Goal: Task Accomplishment & Management: Complete application form

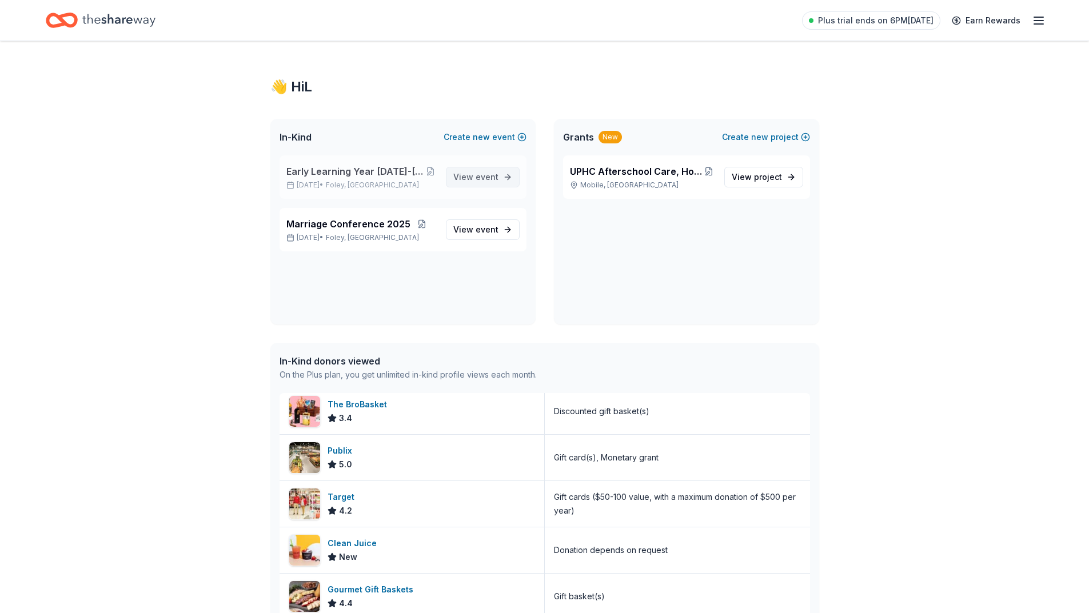
click at [478, 177] on span "event" at bounding box center [486, 177] width 23 height 10
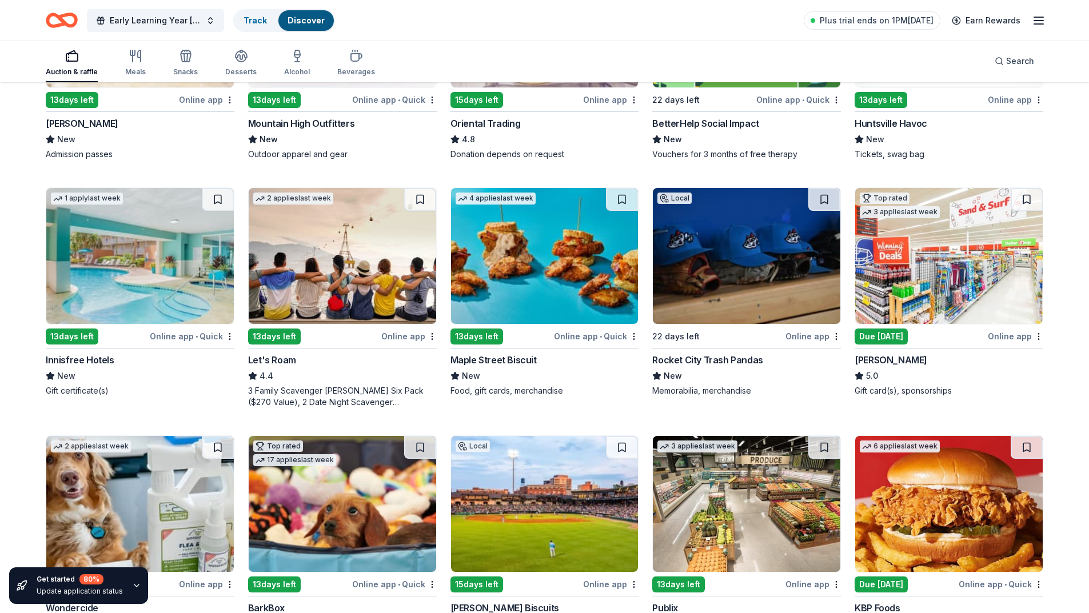
scroll to position [286, 0]
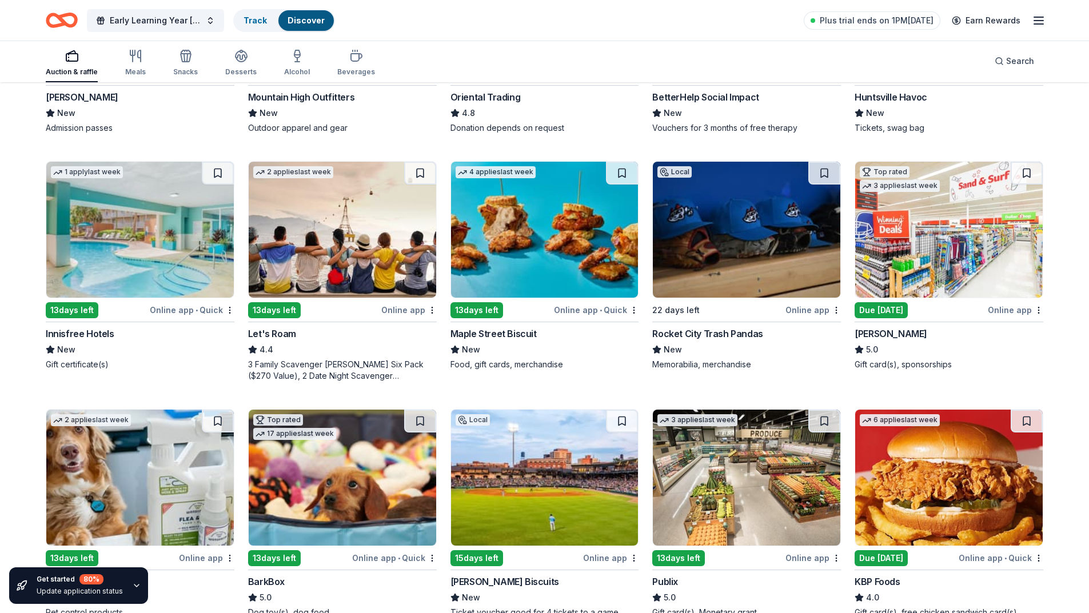
click at [1010, 309] on div "Online app" at bounding box center [1015, 310] width 55 height 14
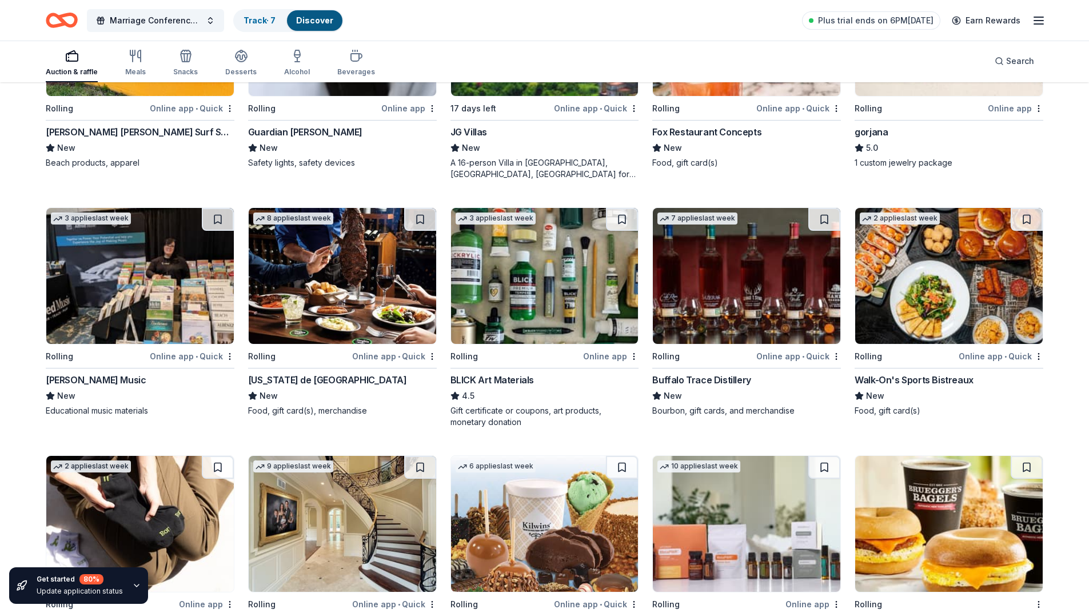
scroll to position [1481, 0]
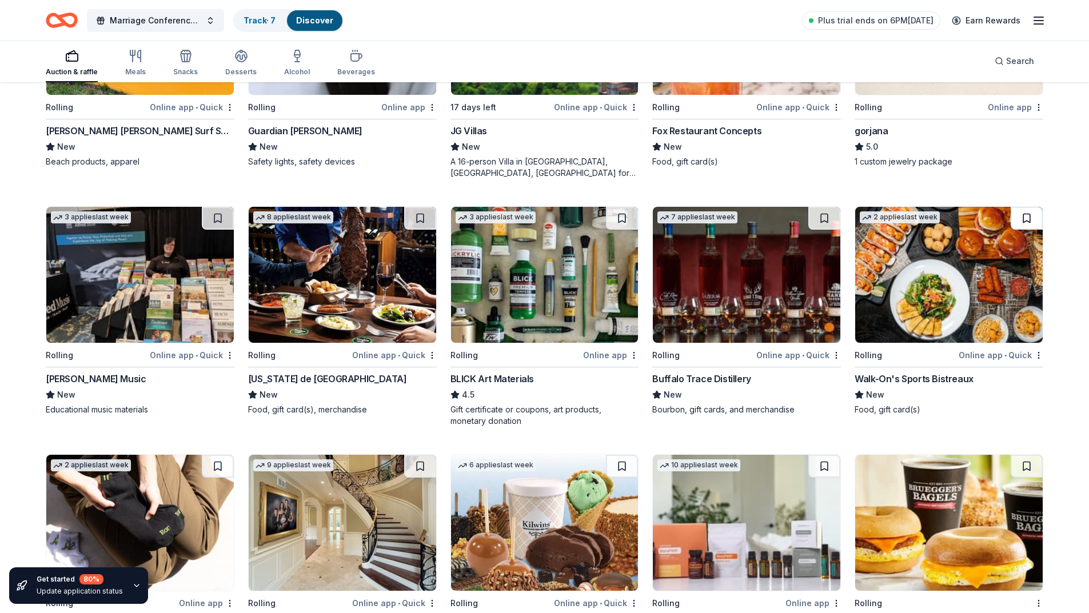
click at [1023, 213] on button at bounding box center [1026, 218] width 32 height 23
click at [1017, 356] on div "Online app • Quick" at bounding box center [1000, 355] width 85 height 14
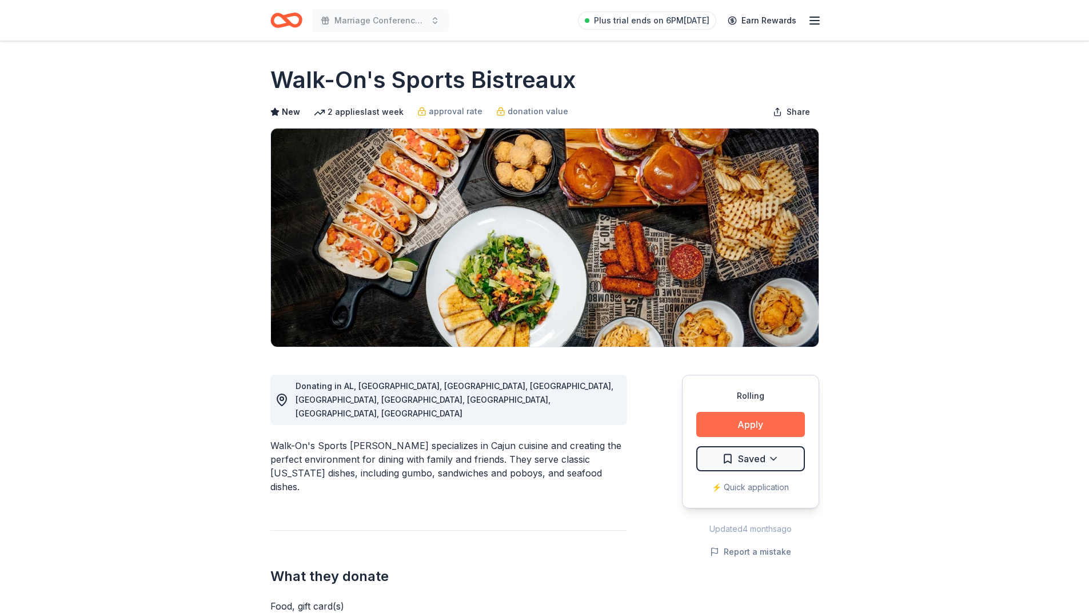
click at [774, 424] on button "Apply" at bounding box center [750, 424] width 109 height 25
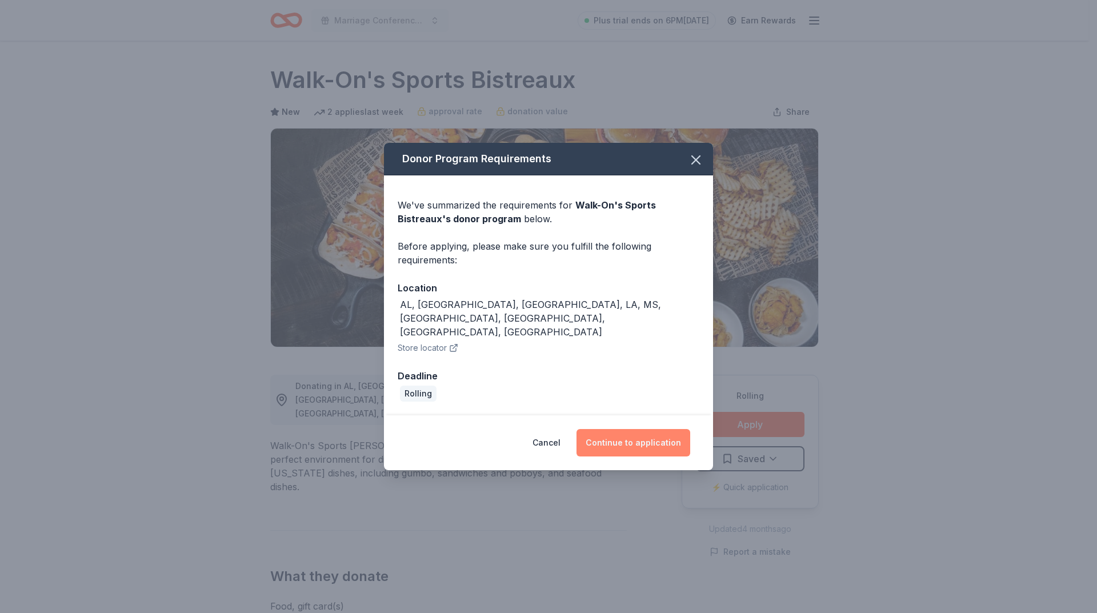
click at [634, 429] on button "Continue to application" at bounding box center [634, 442] width 114 height 27
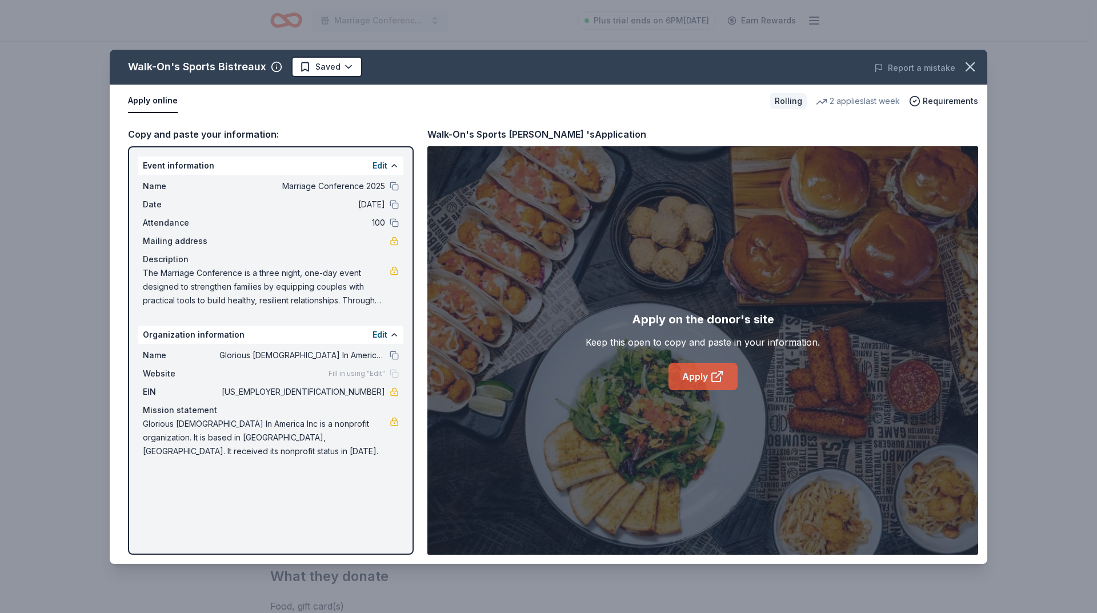
click at [694, 371] on link "Apply" at bounding box center [703, 376] width 69 height 27
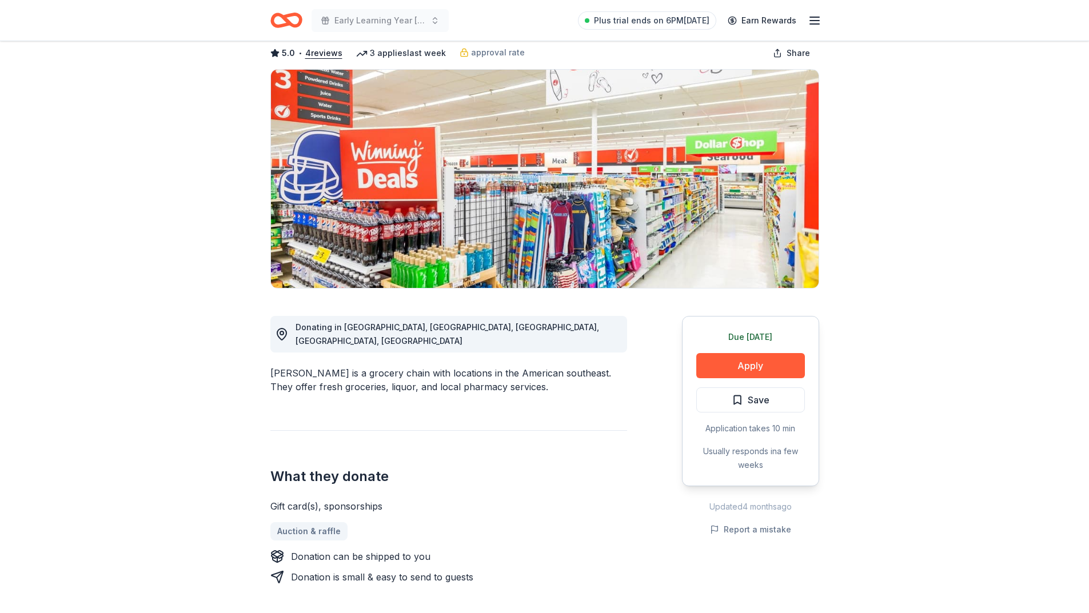
scroll to position [114, 0]
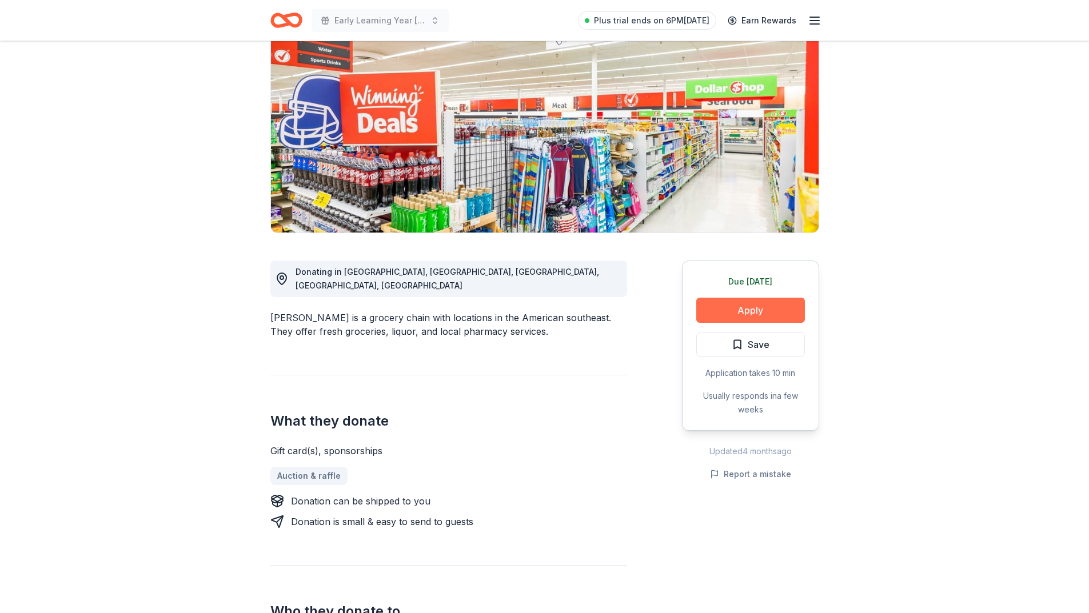
click at [745, 310] on button "Apply" at bounding box center [750, 310] width 109 height 25
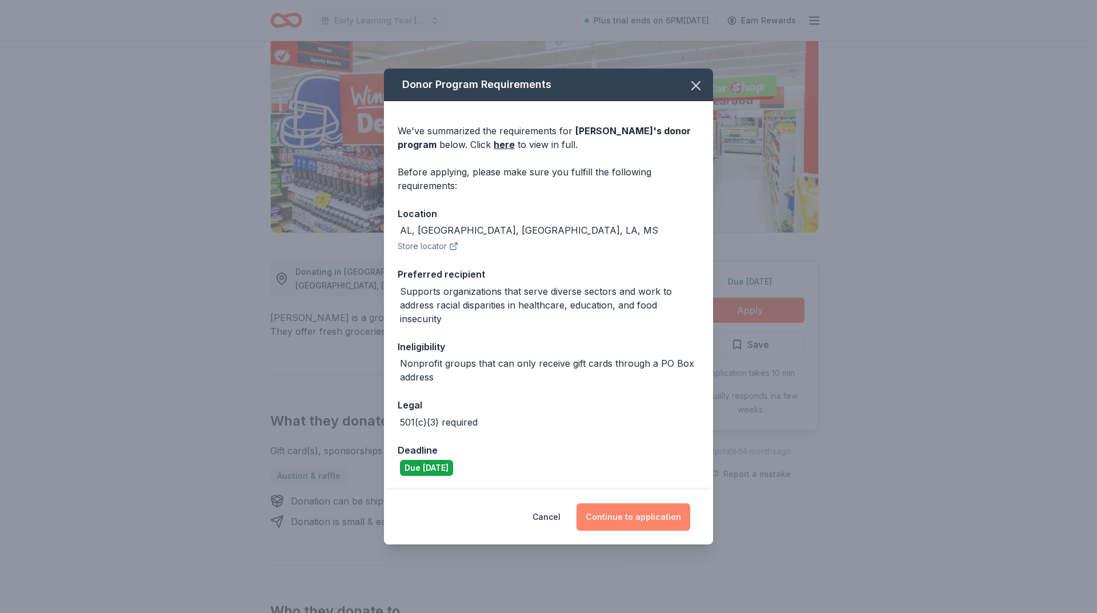
click at [641, 519] on button "Continue to application" at bounding box center [634, 516] width 114 height 27
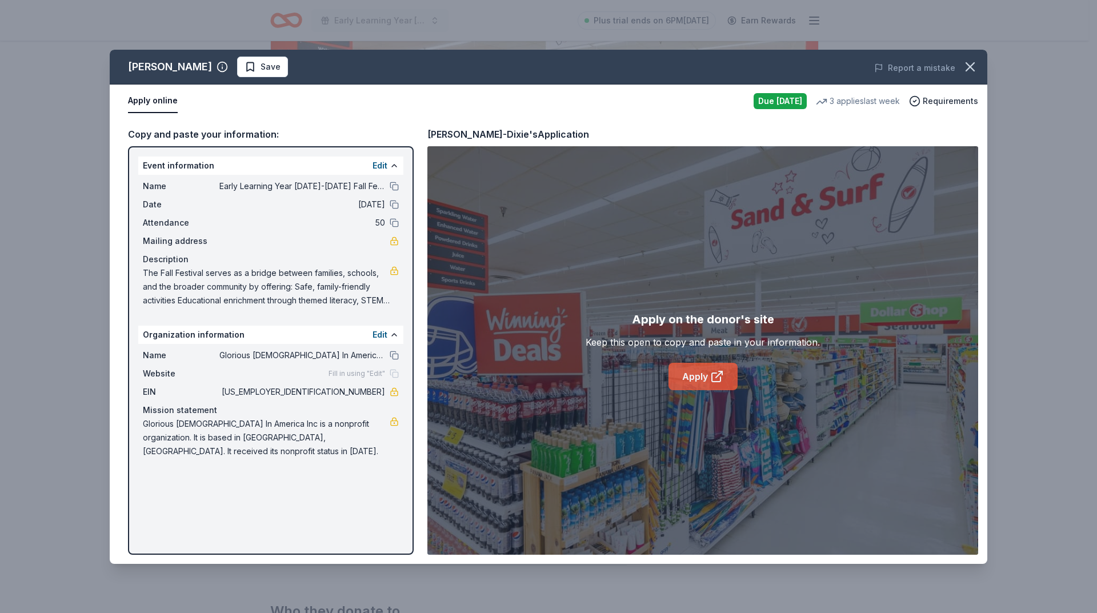
click at [704, 378] on link "Apply" at bounding box center [703, 376] width 69 height 27
click at [972, 67] on icon "button" at bounding box center [970, 67] width 16 height 16
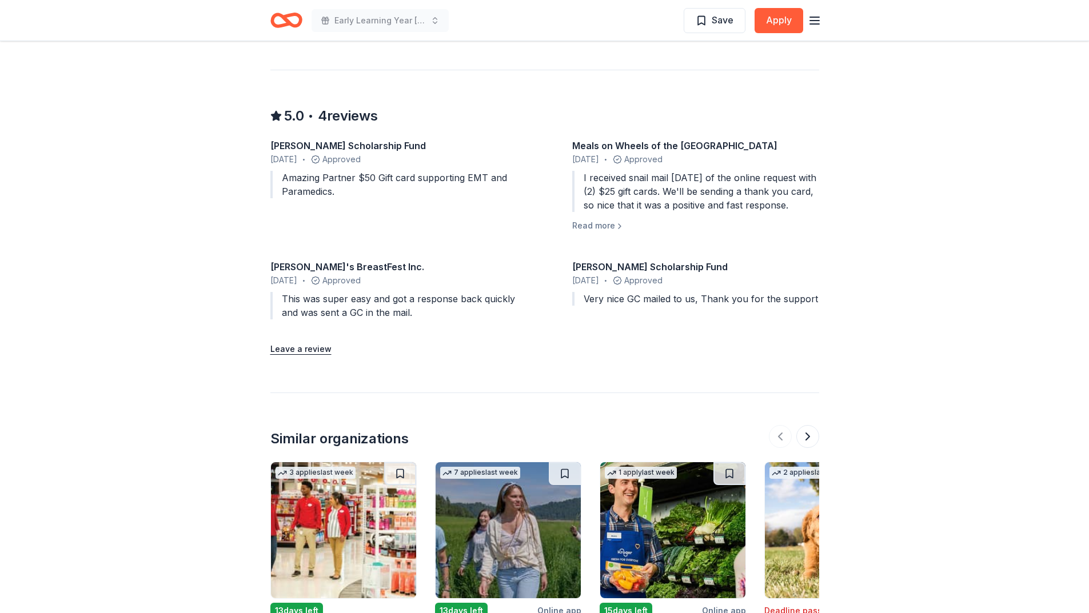
scroll to position [1143, 0]
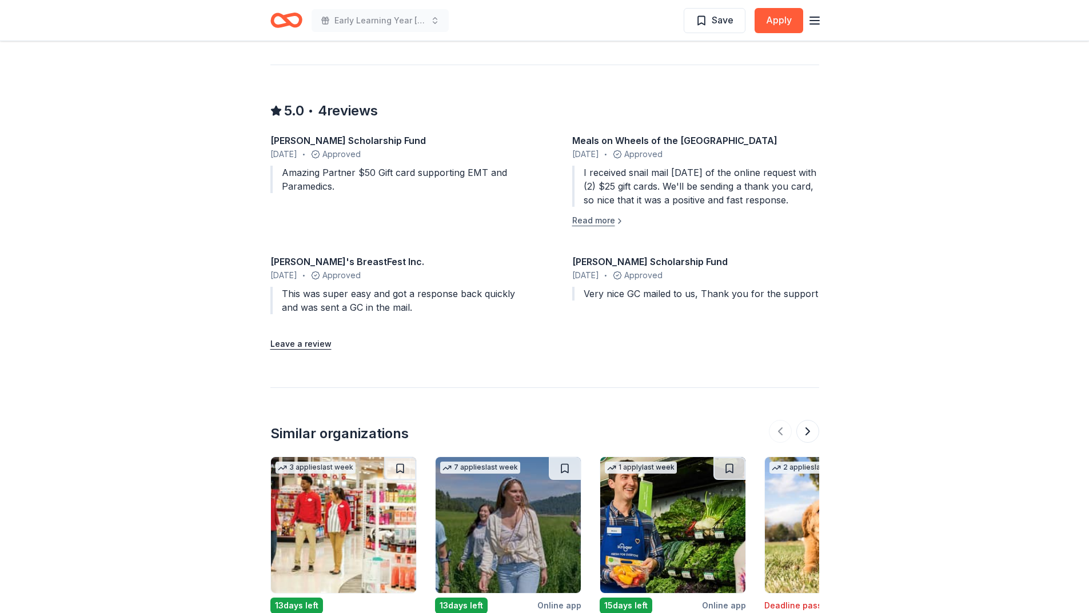
click at [597, 214] on button "Read more" at bounding box center [598, 221] width 52 height 14
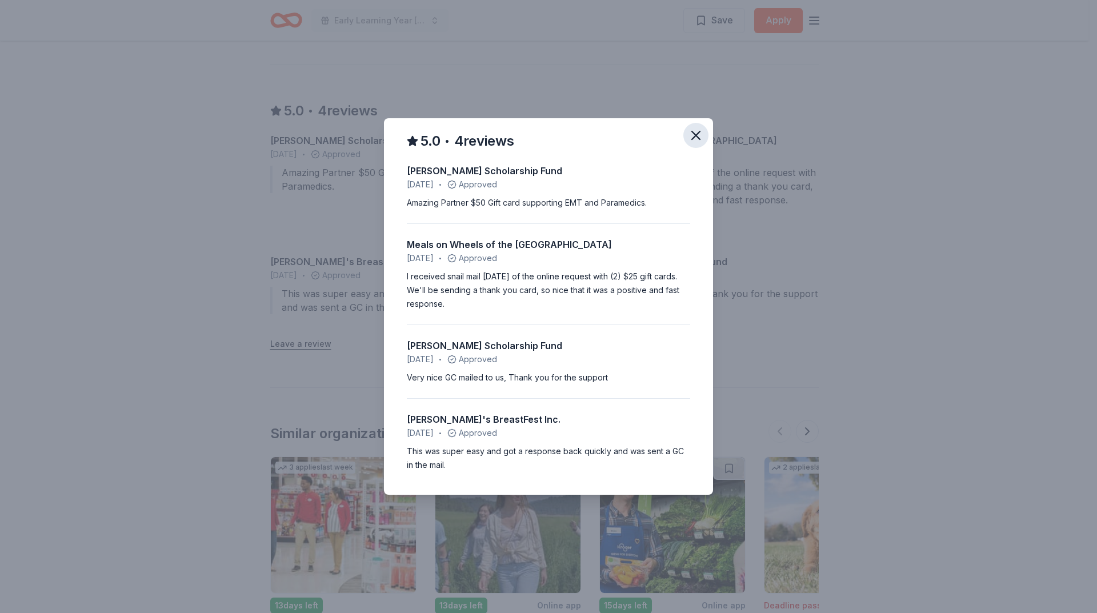
click at [694, 136] on icon "button" at bounding box center [696, 135] width 16 height 16
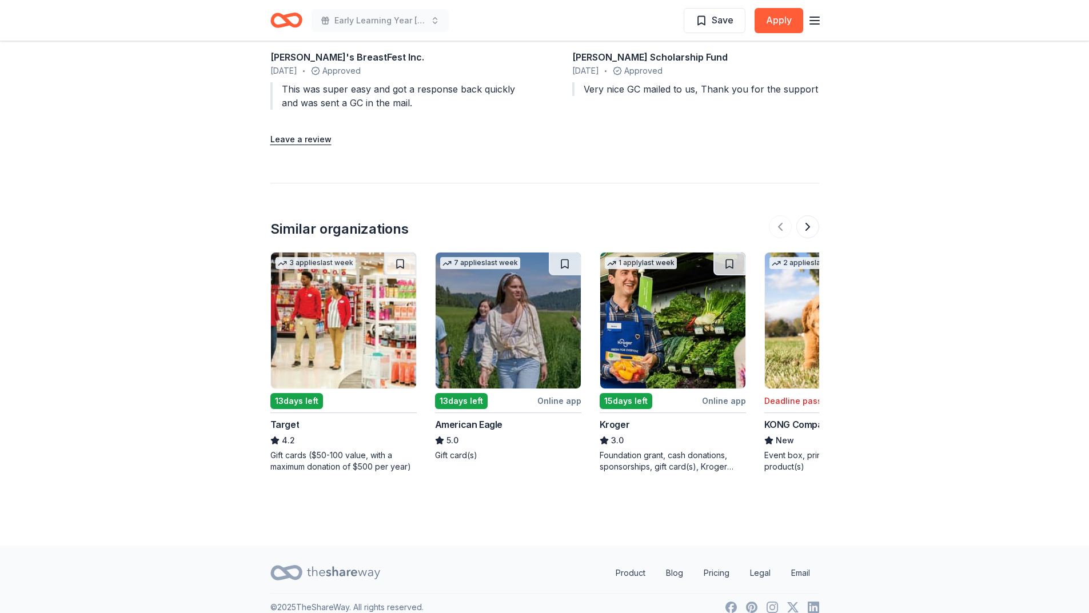
scroll to position [1349, 0]
click at [810, 214] on button at bounding box center [807, 225] width 23 height 23
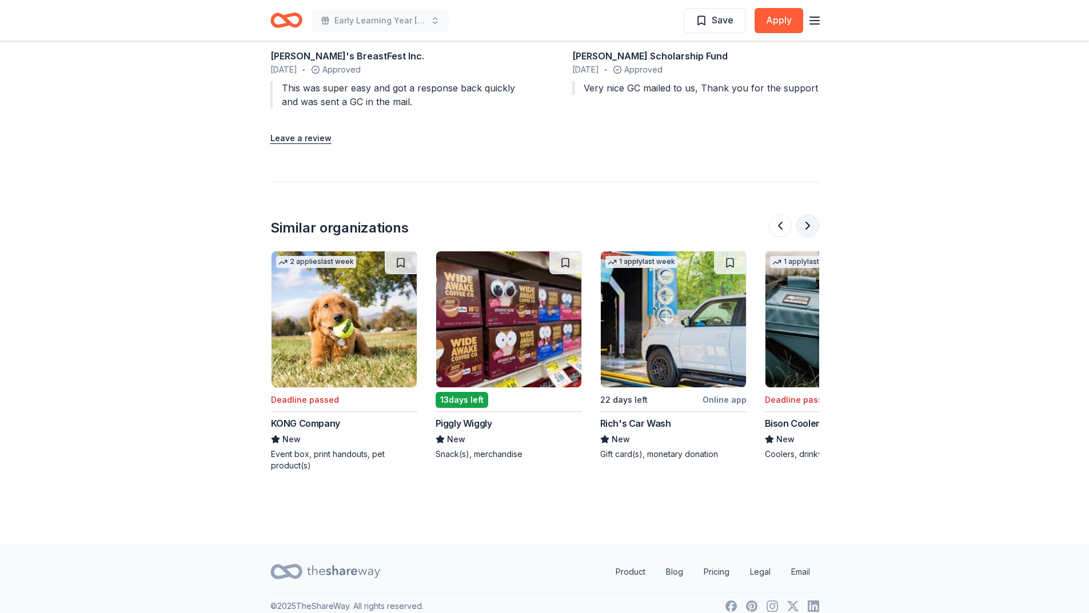
scroll to position [0, 494]
click at [807, 214] on button at bounding box center [807, 225] width 23 height 23
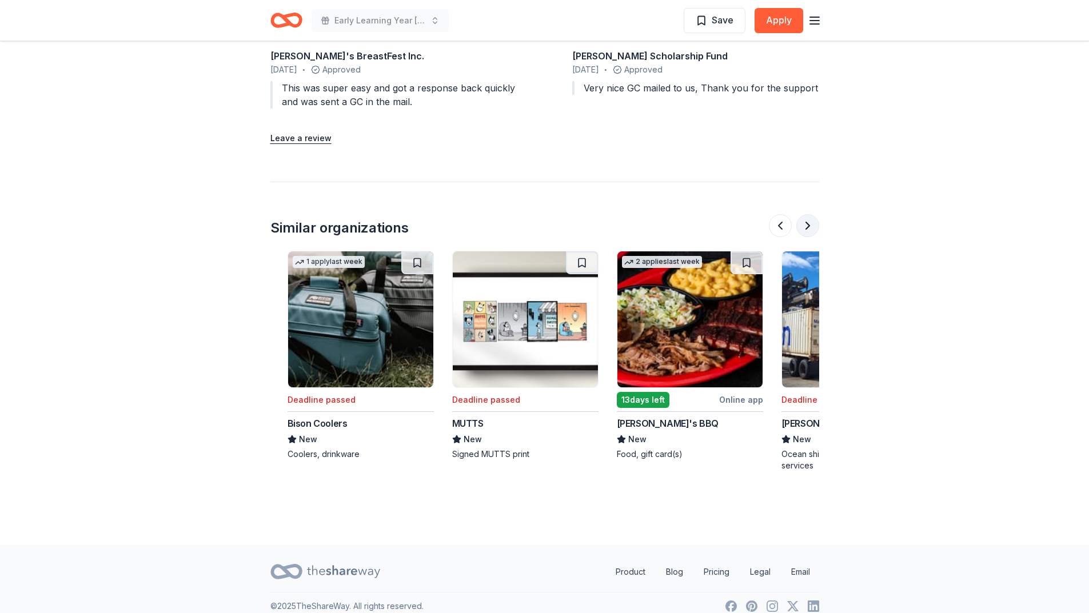
scroll to position [0, 988]
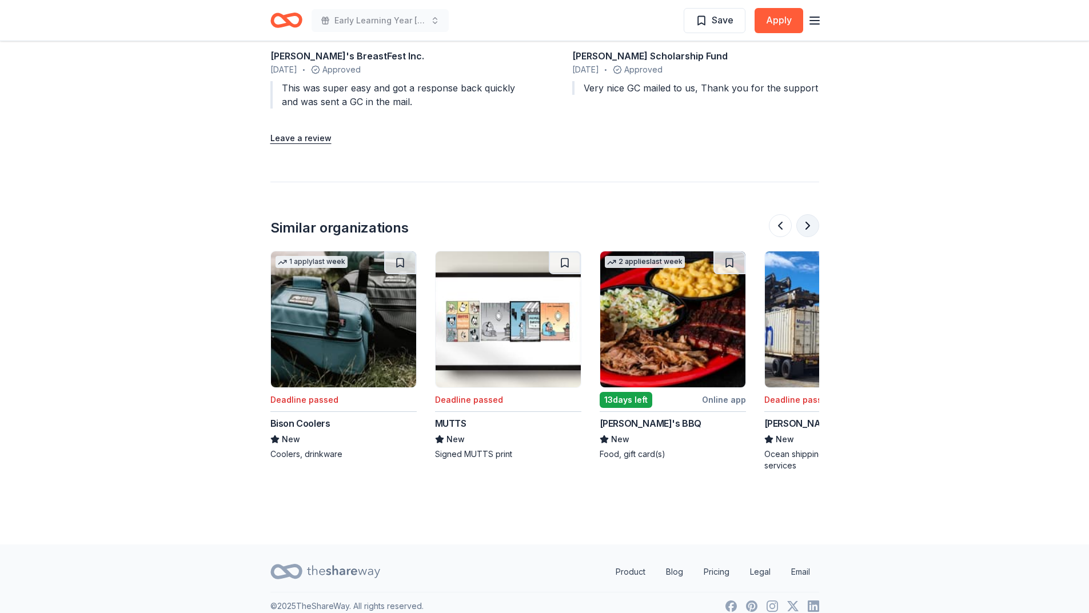
click at [807, 214] on button at bounding box center [807, 225] width 23 height 23
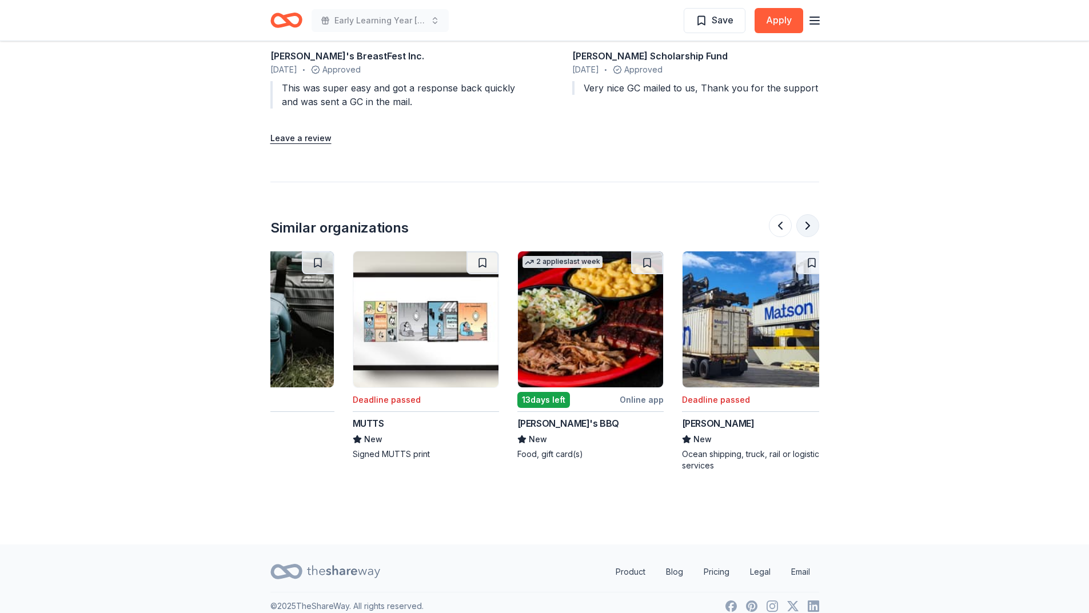
scroll to position [0, 1079]
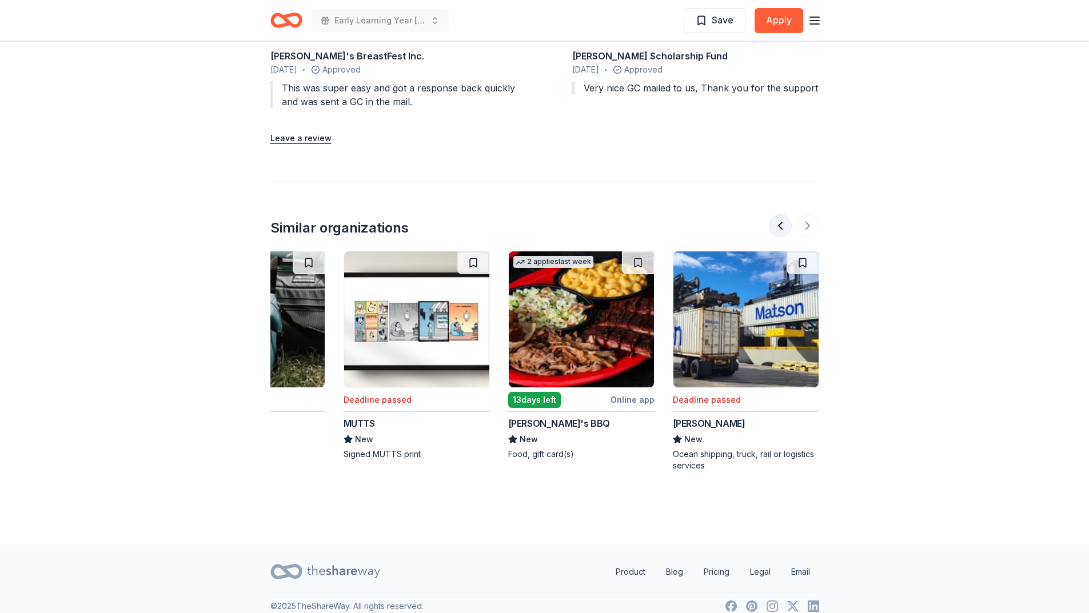
click at [781, 214] on button at bounding box center [780, 225] width 23 height 23
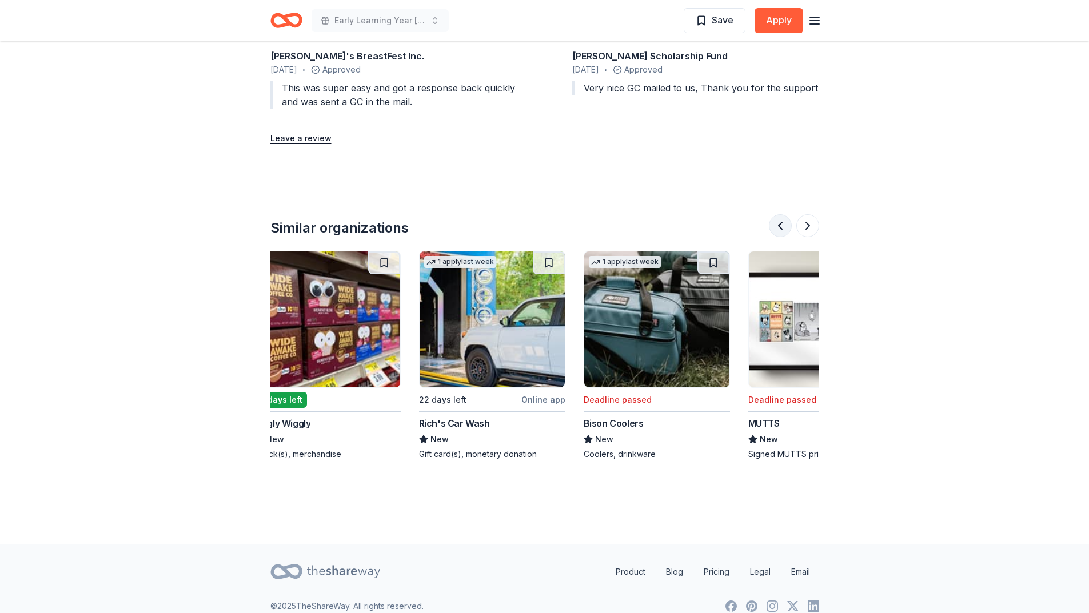
scroll to position [0, 658]
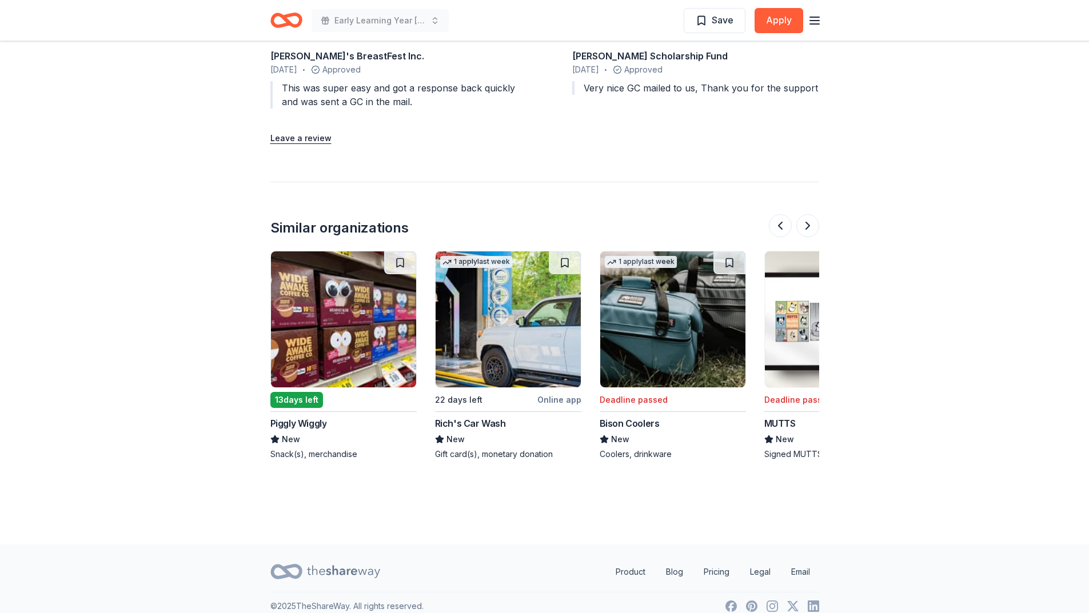
click at [300, 417] on div "Piggly Wiggly" at bounding box center [298, 424] width 57 height 14
click at [804, 214] on button at bounding box center [807, 225] width 23 height 23
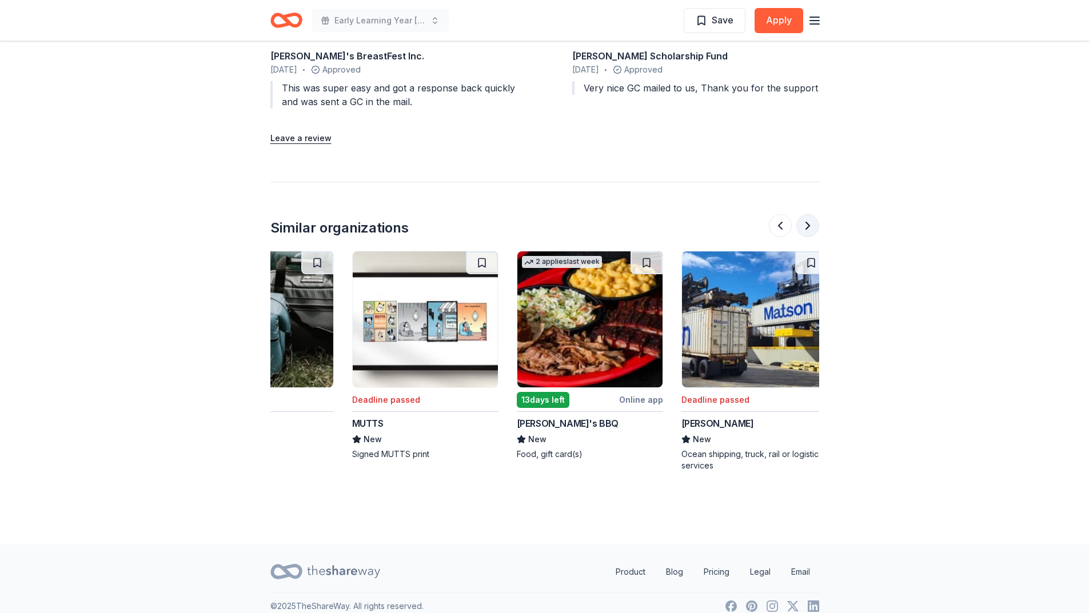
scroll to position [0, 1079]
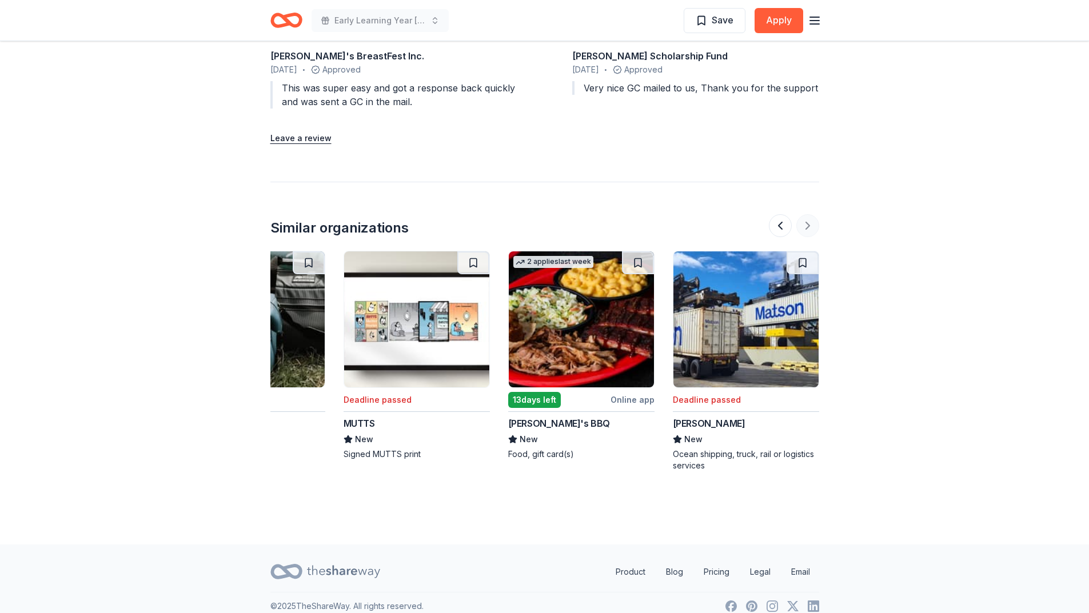
click at [804, 214] on div at bounding box center [794, 225] width 50 height 23
click at [629, 393] on div "Online app" at bounding box center [632, 400] width 44 height 14
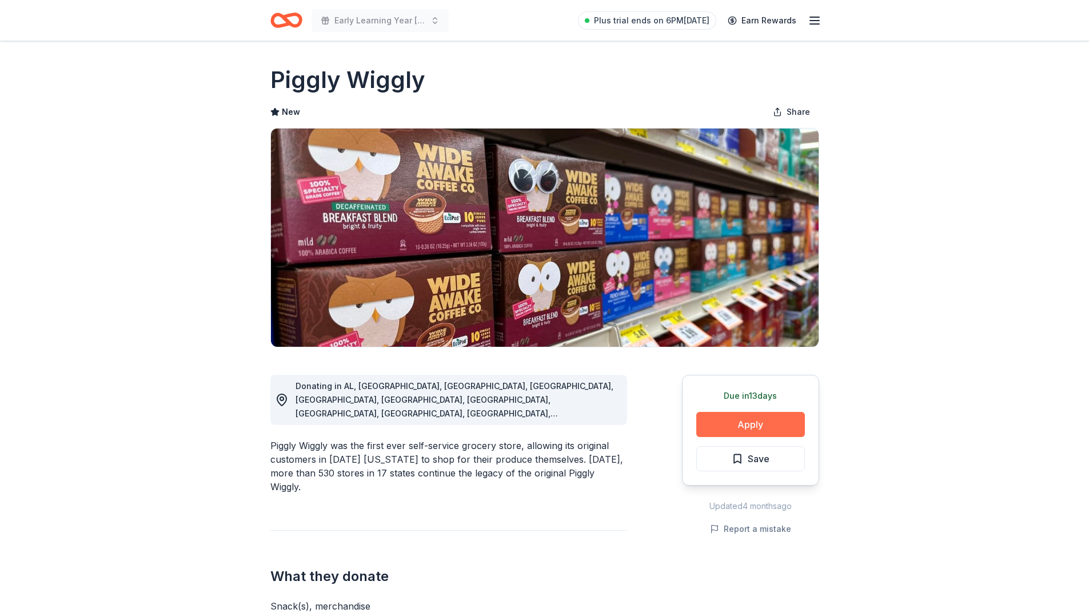
click at [745, 421] on button "Apply" at bounding box center [750, 424] width 109 height 25
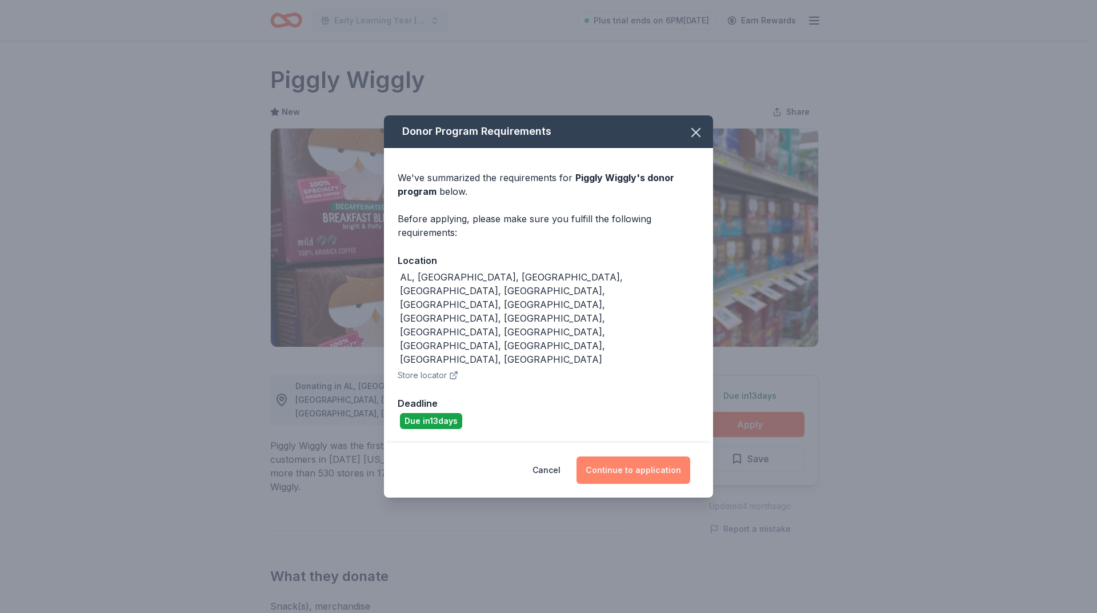
click at [629, 457] on button "Continue to application" at bounding box center [634, 470] width 114 height 27
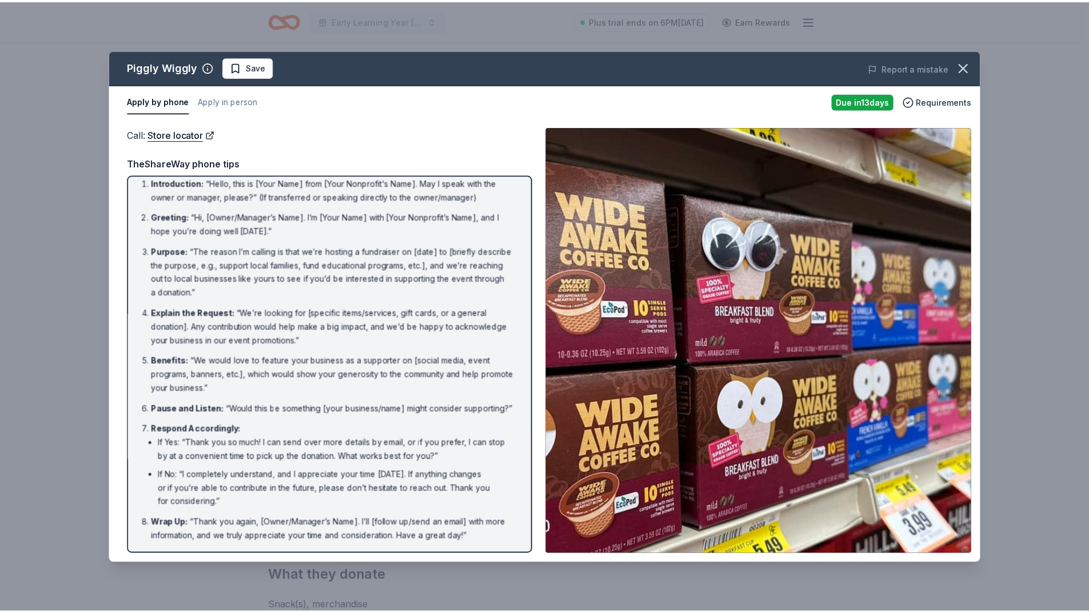
scroll to position [22, 0]
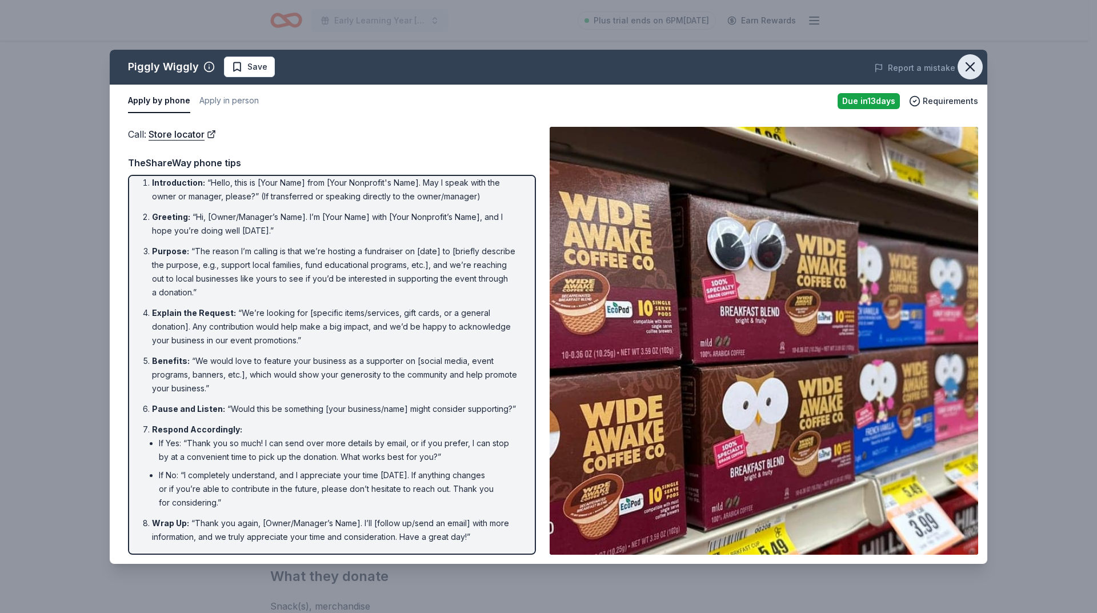
click at [965, 67] on icon "button" at bounding box center [970, 67] width 16 height 16
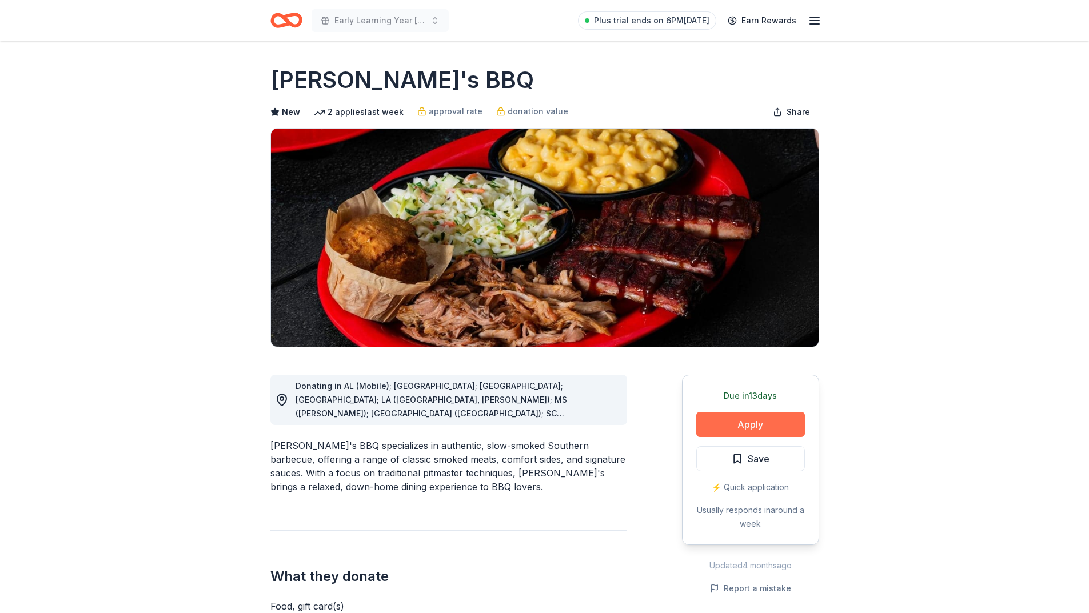
click at [751, 423] on button "Apply" at bounding box center [750, 424] width 109 height 25
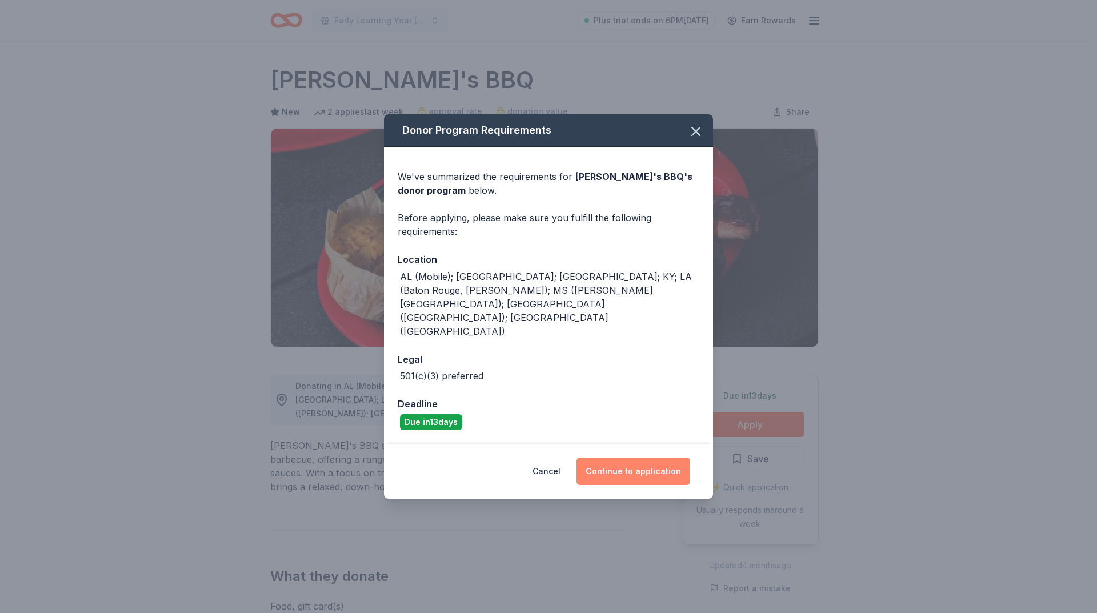
click at [639, 458] on button "Continue to application" at bounding box center [634, 471] width 114 height 27
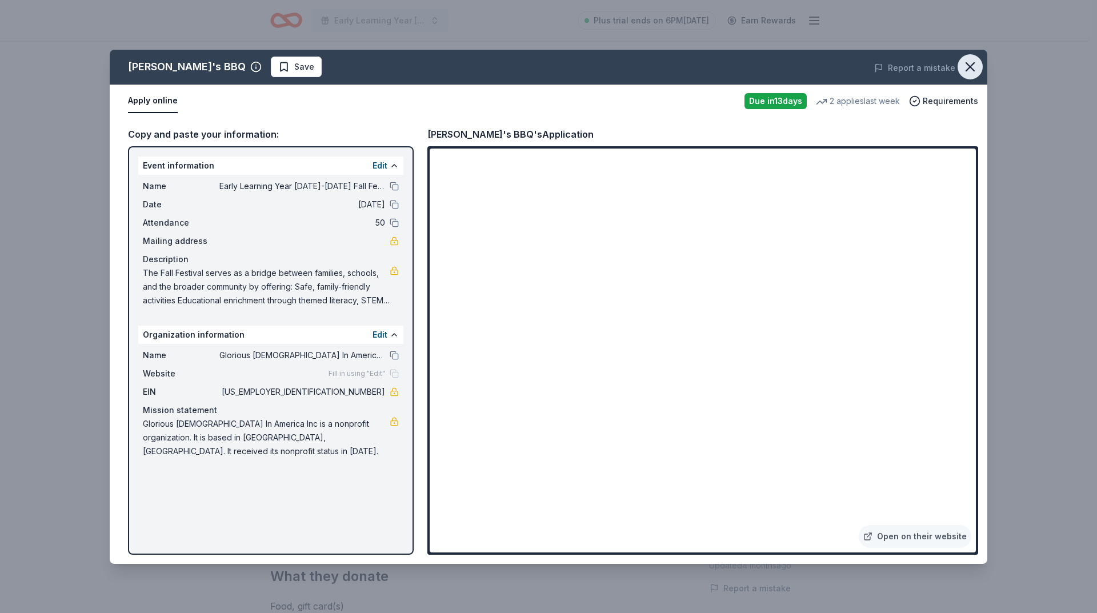
click at [965, 66] on icon "button" at bounding box center [970, 67] width 16 height 16
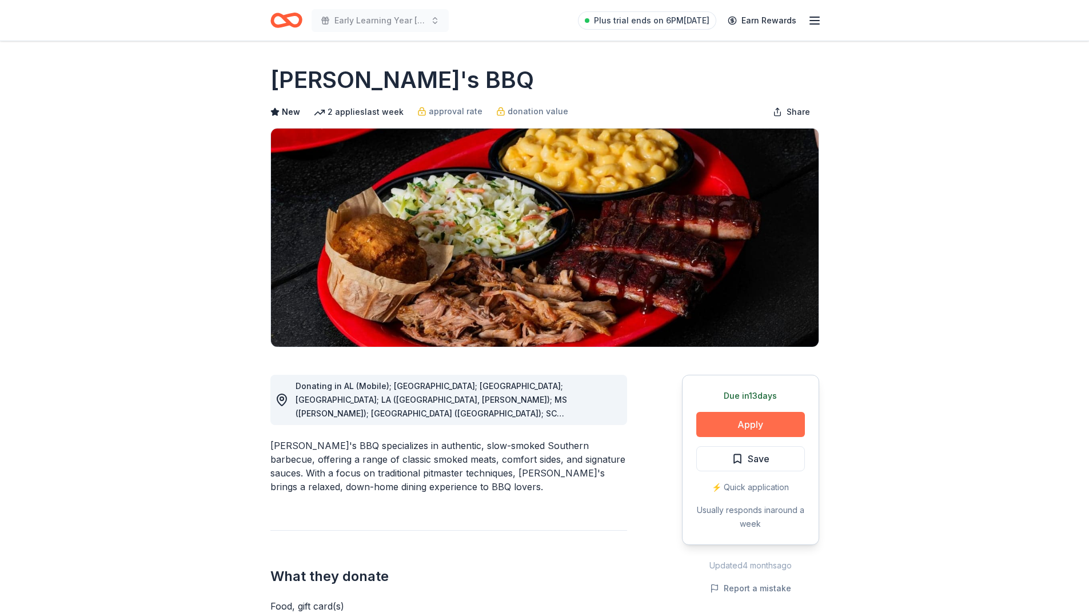
click at [740, 429] on button "Apply" at bounding box center [750, 424] width 109 height 25
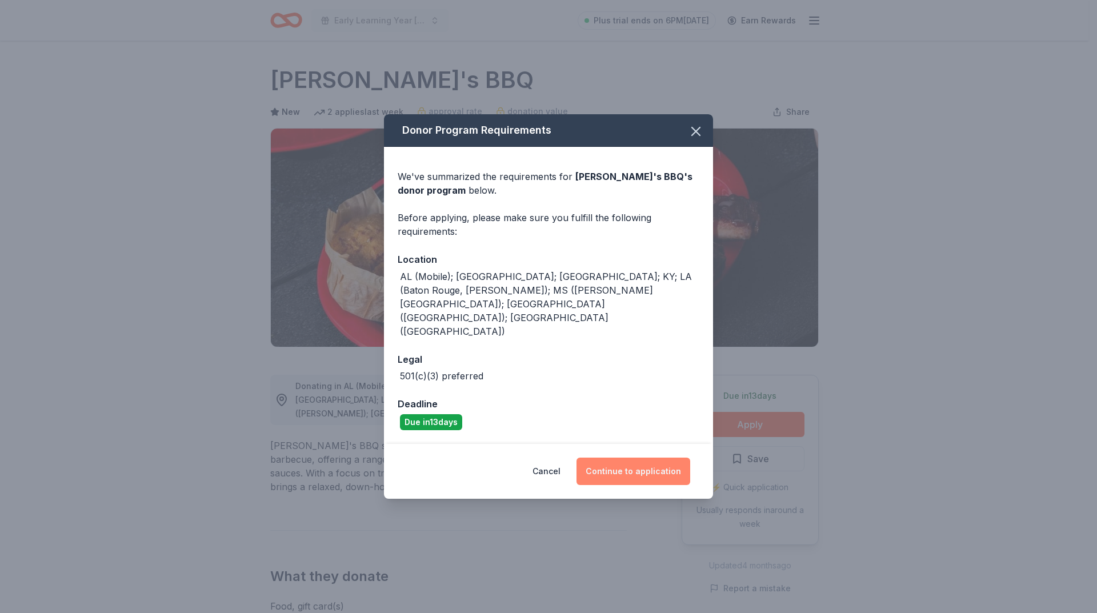
click at [638, 458] on button "Continue to application" at bounding box center [634, 471] width 114 height 27
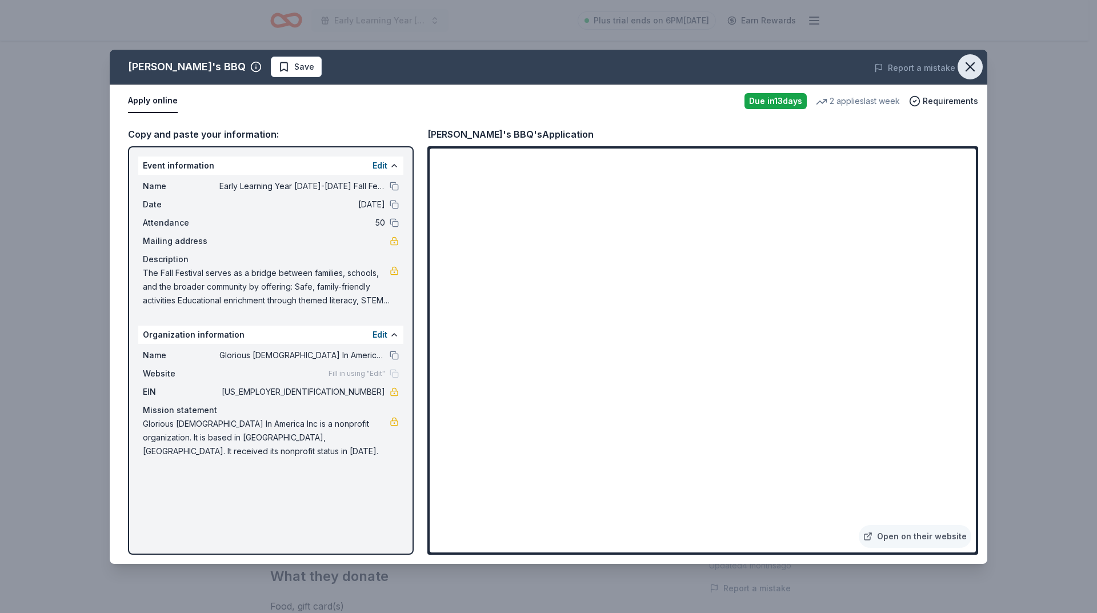
click at [969, 73] on icon "button" at bounding box center [970, 67] width 16 height 16
